Goal: Task Accomplishment & Management: Use online tool/utility

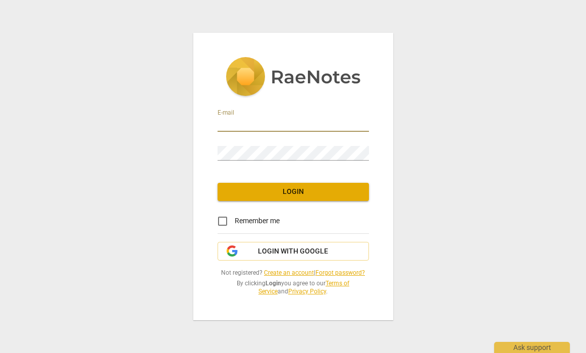
type input "merizoncoaching@gmail.com"
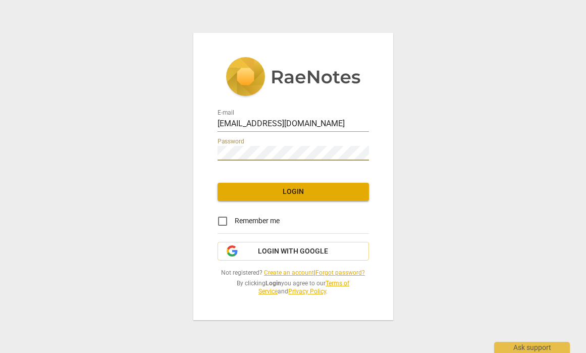
click at [271, 194] on span "Login" at bounding box center [293, 192] width 135 height 10
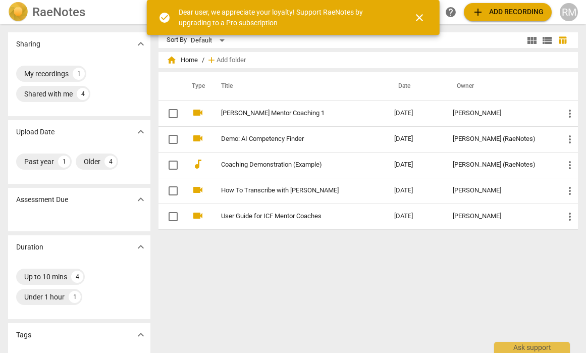
click at [417, 21] on span "close" at bounding box center [419, 18] width 12 height 12
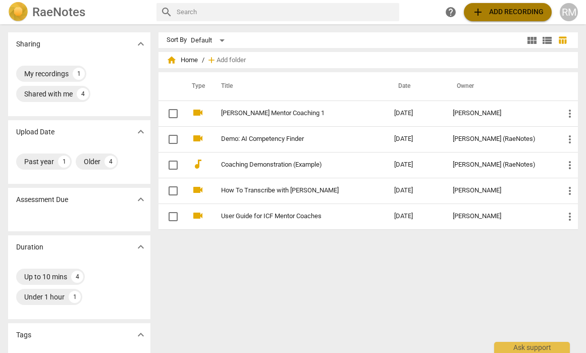
click at [508, 17] on span "add Add recording" at bounding box center [508, 12] width 72 height 12
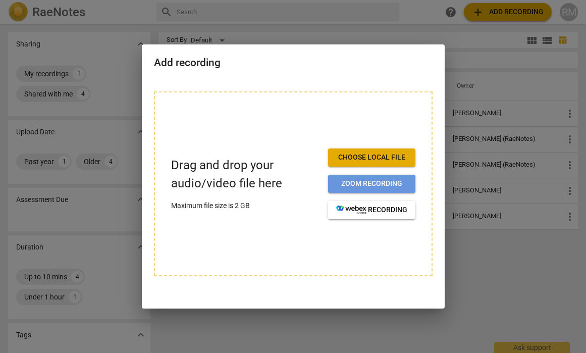
click at [374, 182] on span "Zoom recording" at bounding box center [371, 184] width 71 height 10
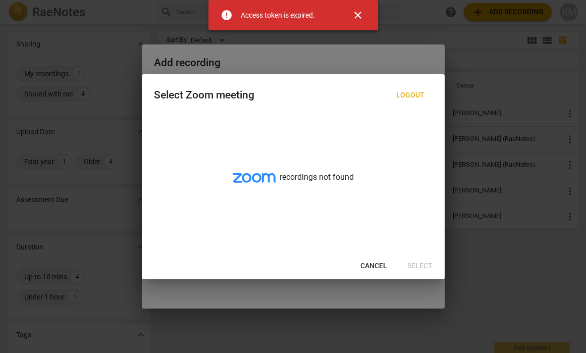
click at [368, 261] on span "Cancel" at bounding box center [373, 266] width 27 height 10
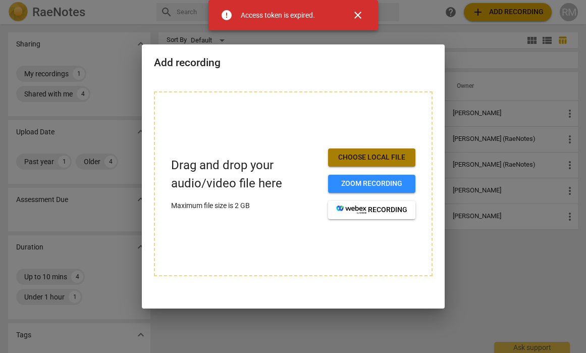
click at [368, 162] on span "Choose local file" at bounding box center [371, 157] width 71 height 10
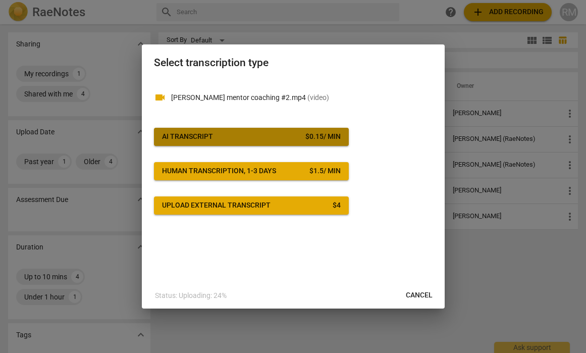
click at [186, 140] on div "AI Transcript" at bounding box center [187, 137] width 51 height 10
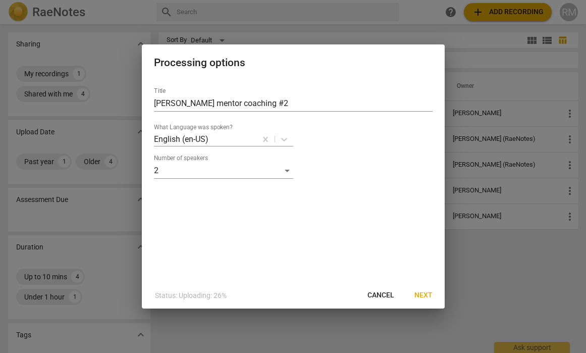
click at [423, 293] on span "Next" at bounding box center [423, 295] width 18 height 10
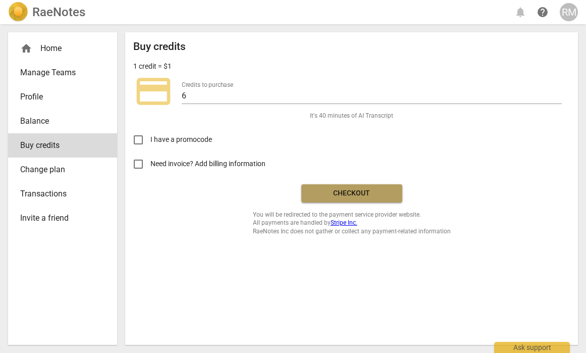
click at [338, 189] on span "Checkout" at bounding box center [351, 193] width 85 height 10
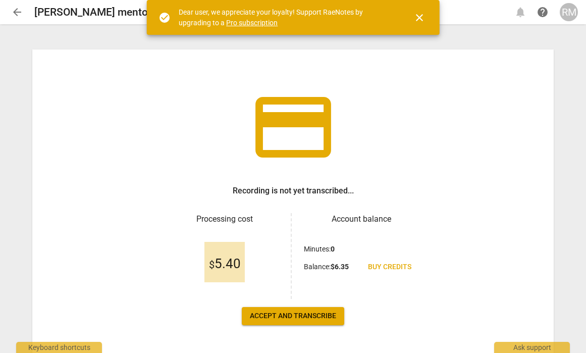
scroll to position [23, 0]
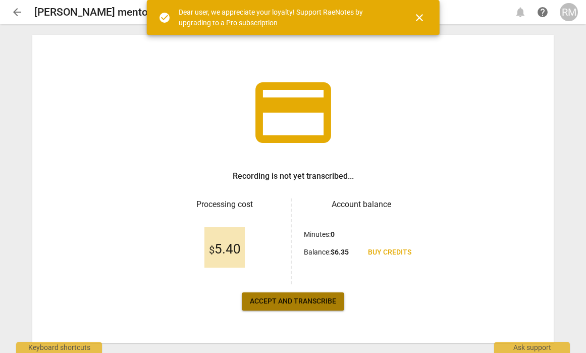
click at [325, 301] on span "Accept and transcribe" at bounding box center [293, 301] width 86 height 10
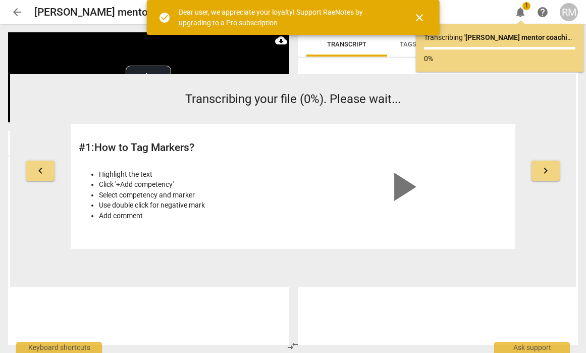
click at [414, 20] on span "close" at bounding box center [419, 18] width 12 height 12
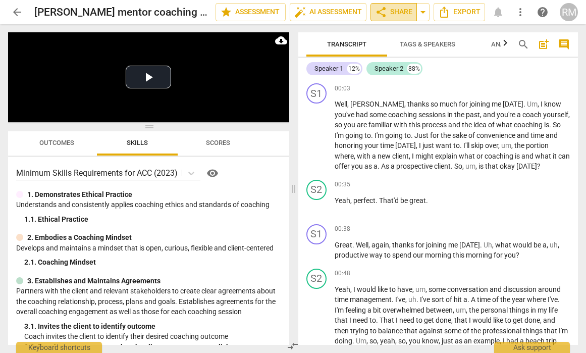
click at [406, 16] on span "share Share" at bounding box center [393, 12] width 37 height 12
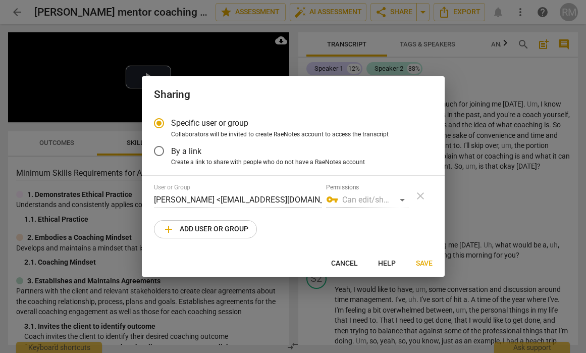
click at [234, 231] on span "add Add user or group" at bounding box center [206, 229] width 86 height 12
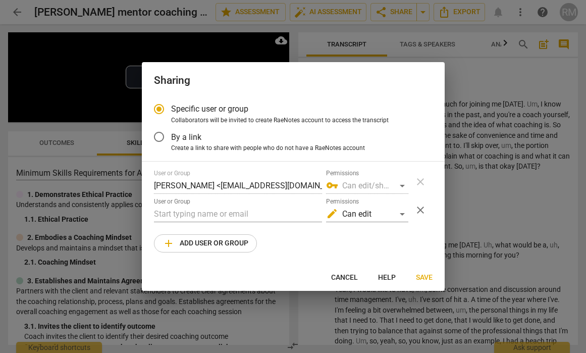
radio input "false"
click at [232, 216] on input "text" at bounding box center [238, 214] width 168 height 16
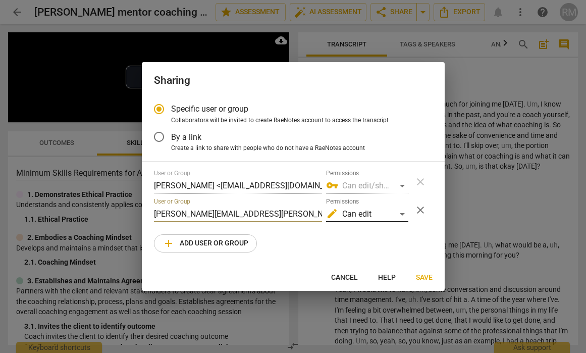
type input "seth.bate@wichita.edu"
click at [401, 215] on div "edit Can edit" at bounding box center [367, 214] width 82 height 16
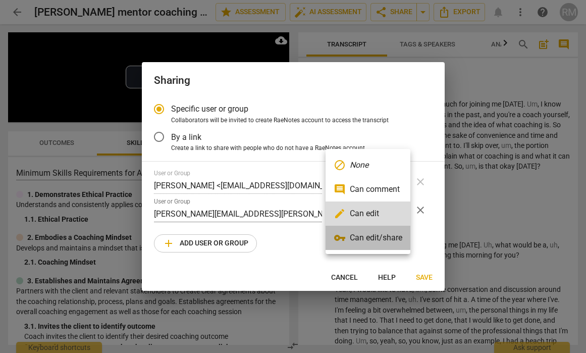
click at [395, 241] on li "vpn_key Can edit/share" at bounding box center [368, 238] width 85 height 24
radio input "false"
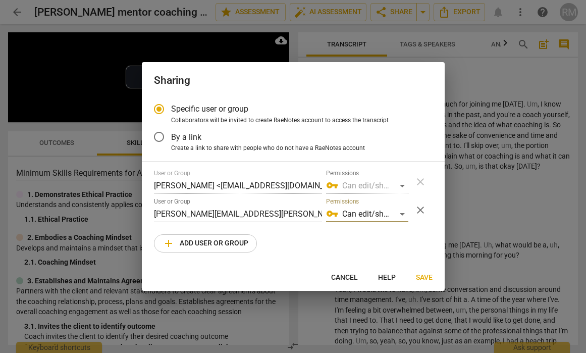
click at [422, 274] on span "Save" at bounding box center [424, 278] width 17 height 10
